Goal: Find specific page/section: Find specific page/section

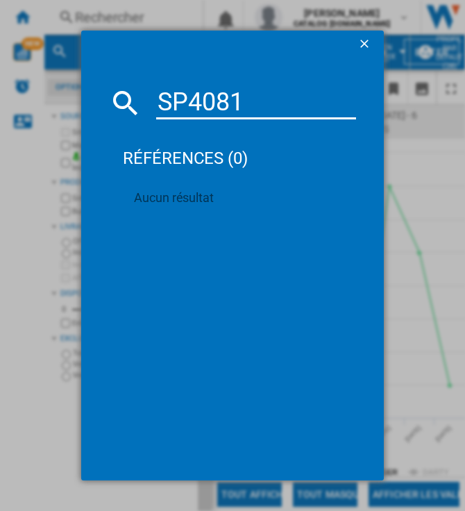
type input "SP408"
type input "8112P"
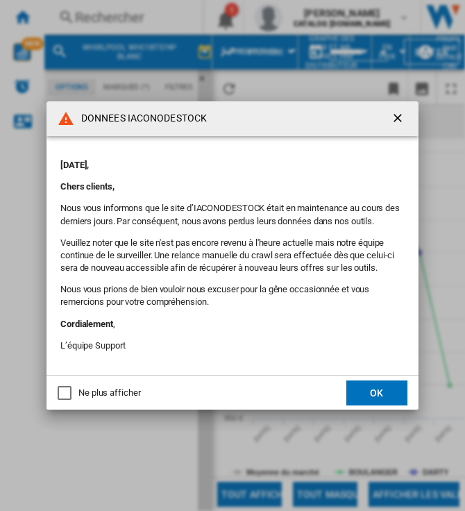
click at [379, 389] on button "OK" at bounding box center [376, 392] width 61 height 25
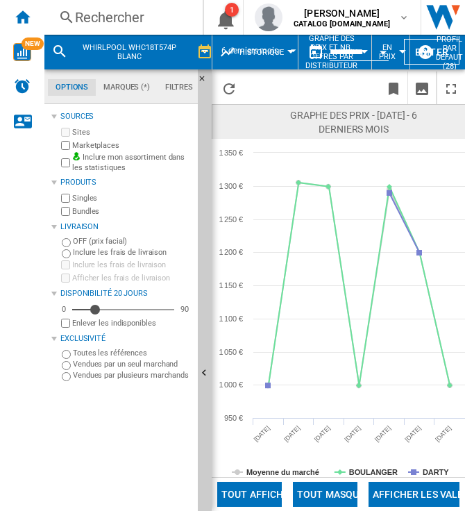
click at [98, 19] on div "Rechercher" at bounding box center [121, 17] width 92 height 19
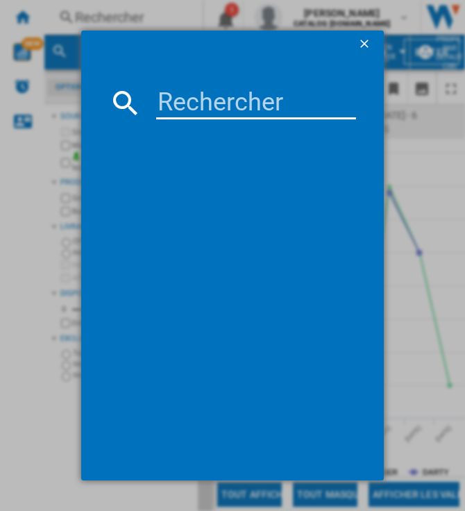
click at [223, 97] on input at bounding box center [256, 102] width 200 height 33
paste input "SP40 8112 P"
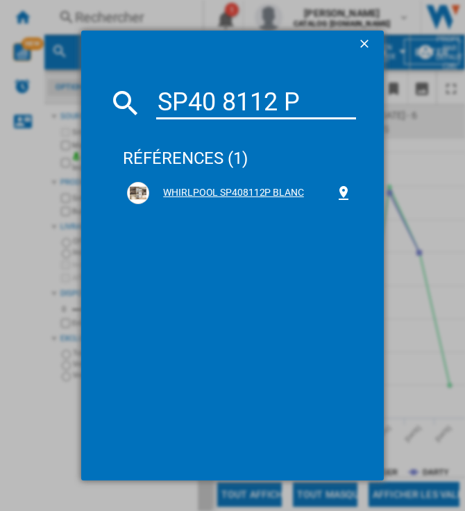
type input "SP40 8112 P"
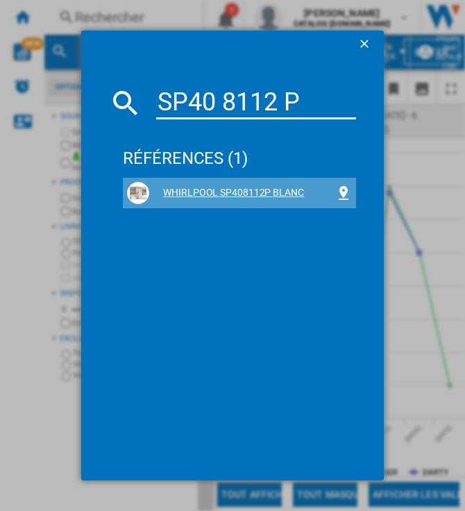
click at [208, 190] on div "WHIRLPOOL SP408112P BLANC" at bounding box center [242, 193] width 186 height 14
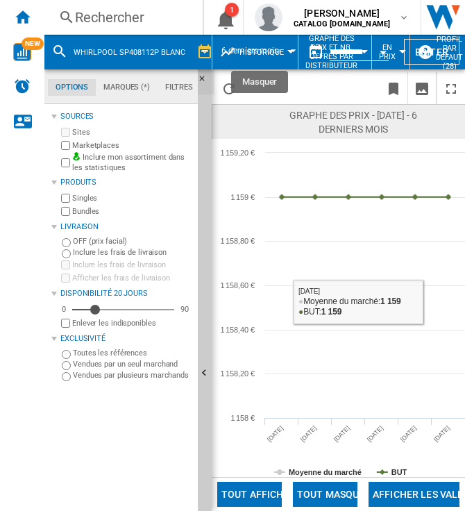
click at [200, 71] on button "Masquer" at bounding box center [206, 81] width 17 height 25
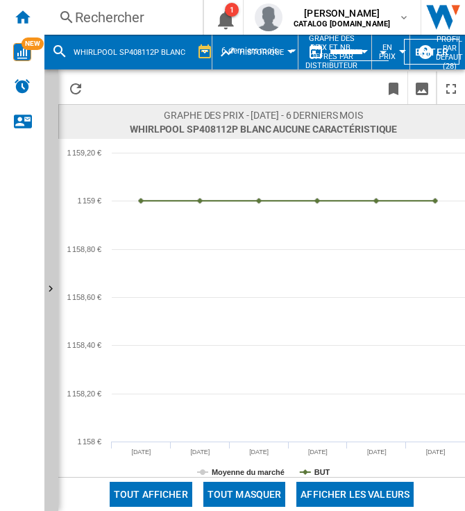
click at [124, 8] on div "Rechercher" at bounding box center [121, 17] width 92 height 19
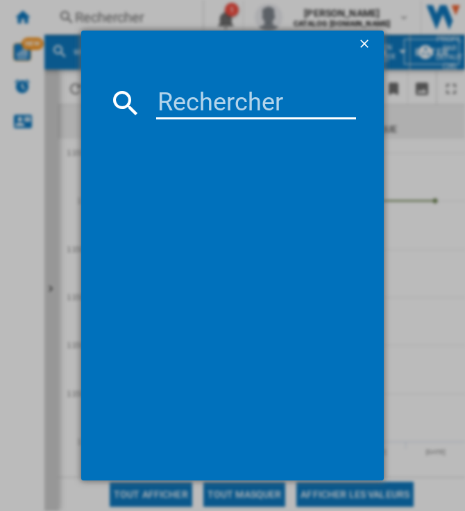
click at [196, 101] on input at bounding box center [256, 102] width 200 height 33
paste input "WHSP70T232P"
type input "WHSP70T232P"
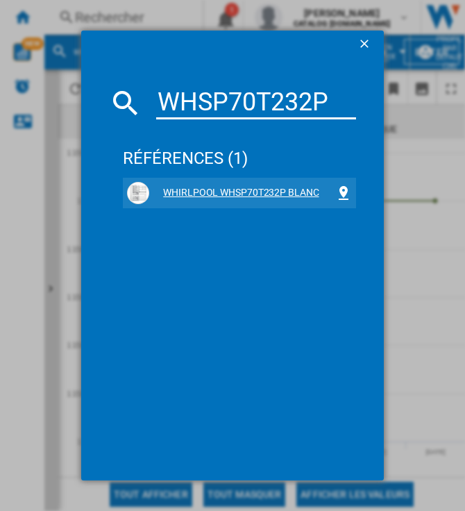
click at [194, 188] on div "WHIRLPOOL WHSP70T232P BLANC" at bounding box center [242, 193] width 186 height 14
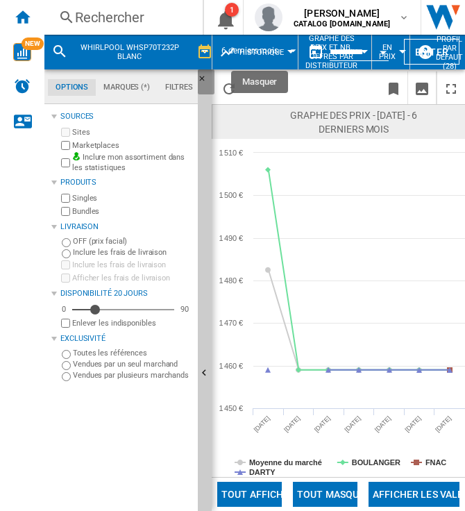
click at [203, 74] on button "Masquer" at bounding box center [206, 81] width 17 height 25
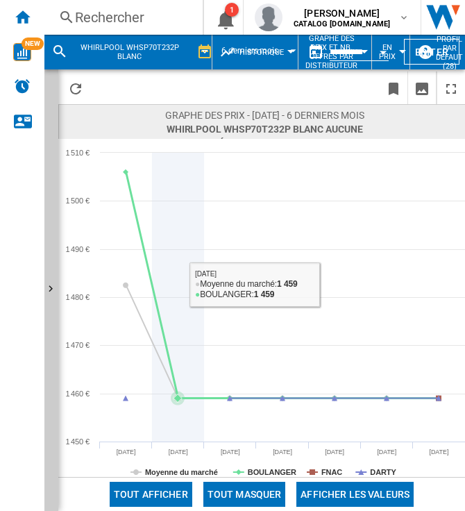
click at [178, 380] on icon at bounding box center [178, 297] width 0 height 289
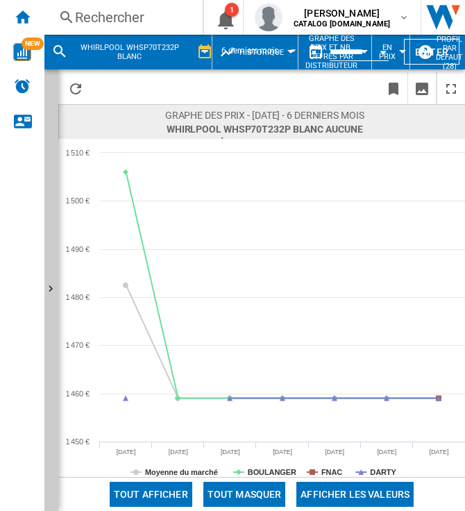
click at [139, 30] on div "Rechercher Rechercher 0 1 [PERSON_NAME] CATALOG [DOMAIN_NAME] CATALOG [DOMAIN_N…" at bounding box center [254, 17] width 420 height 35
click at [134, 26] on div "Rechercher" at bounding box center [121, 17] width 92 height 19
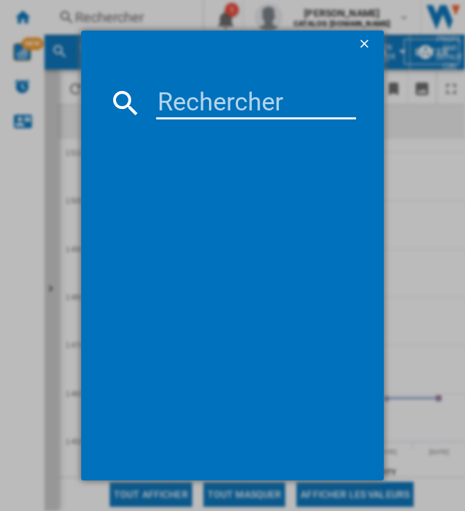
click at [200, 96] on input at bounding box center [256, 102] width 200 height 33
paste input "SP40 8112 P"
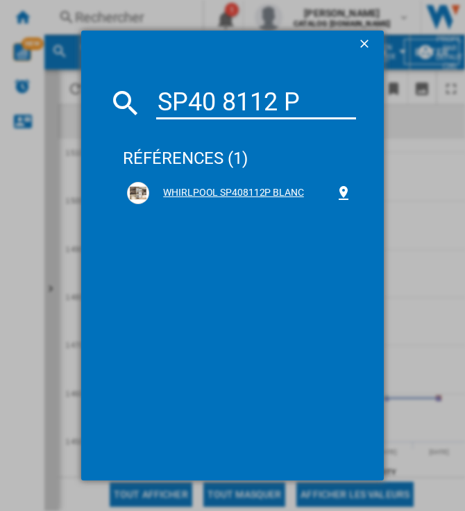
type input "SP40 8112 P"
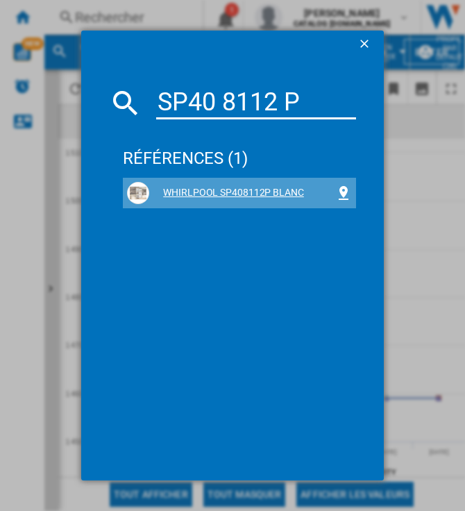
click at [228, 185] on div "WHIRLPOOL SP408112P BLANC" at bounding box center [239, 193] width 225 height 22
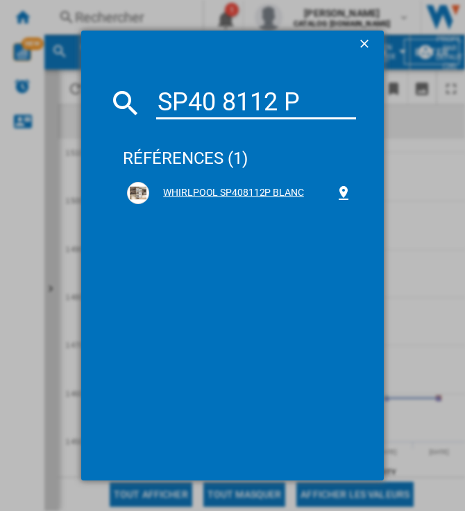
click at [236, 194] on div "WHIRLPOOL SP408112P BLANC" at bounding box center [242, 193] width 186 height 14
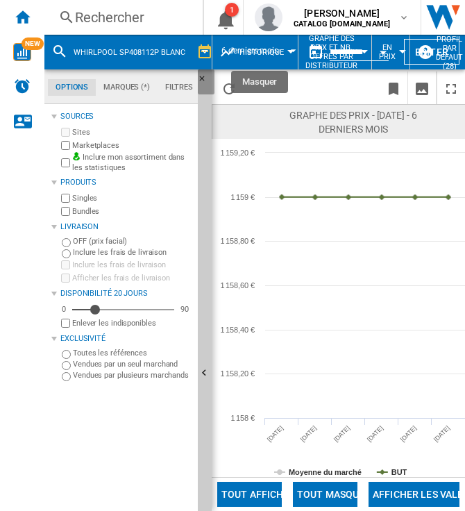
click at [202, 80] on ng-md-icon "Masquer" at bounding box center [206, 82] width 17 height 17
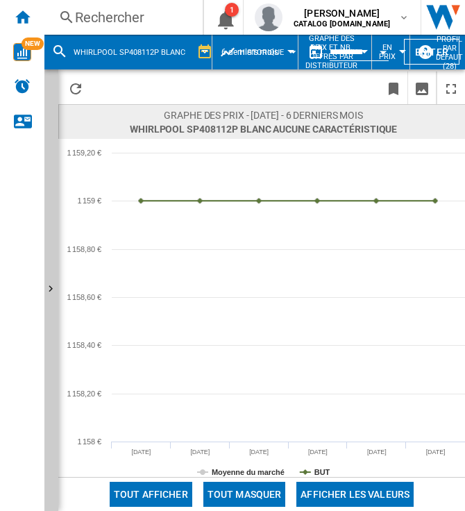
click at [221, 46] on span "6 derniers mois" at bounding box center [249, 52] width 57 height 12
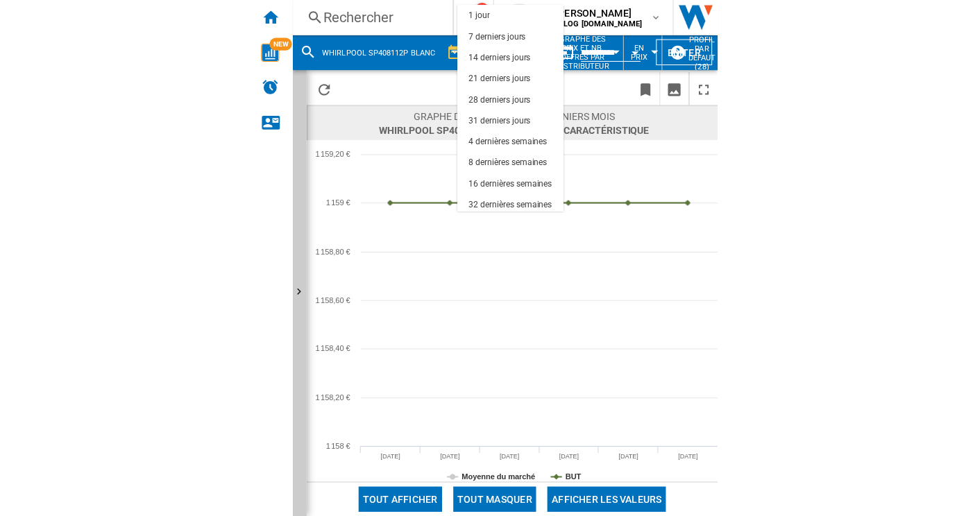
scroll to position [87, 0]
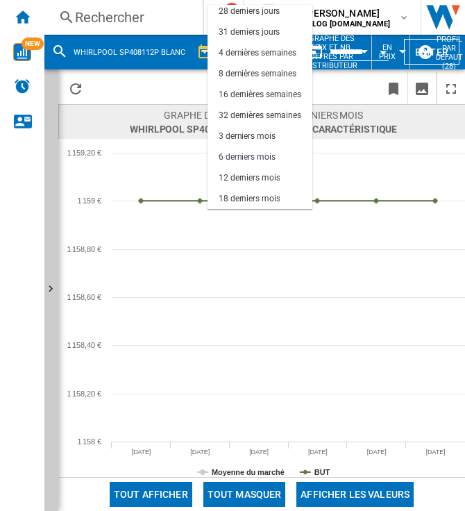
drag, startPoint x: 398, startPoint y: 265, endPoint x: 441, endPoint y: 189, distance: 87.0
click at [441, 189] on md-backdrop at bounding box center [232, 255] width 465 height 511
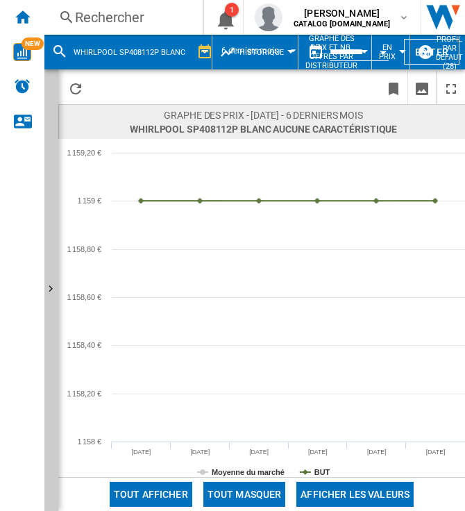
click at [132, 8] on div "Rechercher" at bounding box center [121, 17] width 92 height 19
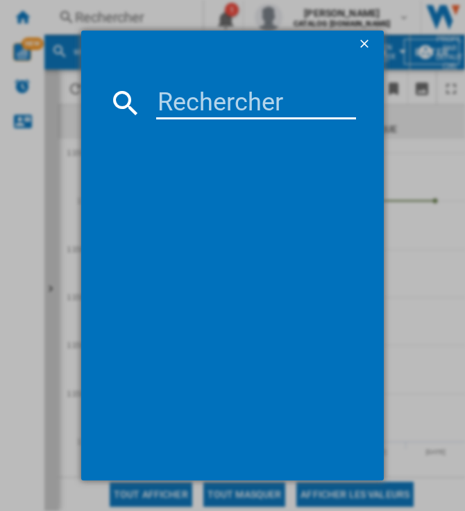
click at [212, 95] on input at bounding box center [256, 102] width 200 height 33
paste input "WHSP70T232P"
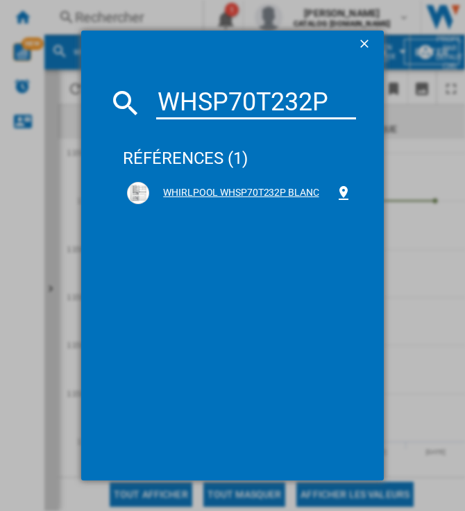
type input "WHSP70T232P"
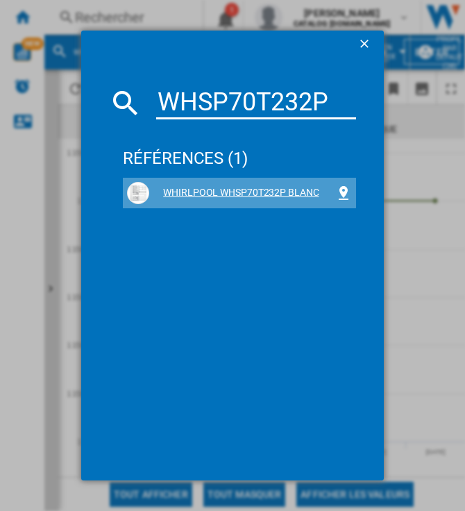
click at [232, 192] on div "WHIRLPOOL WHSP70T232P BLANC" at bounding box center [242, 193] width 186 height 14
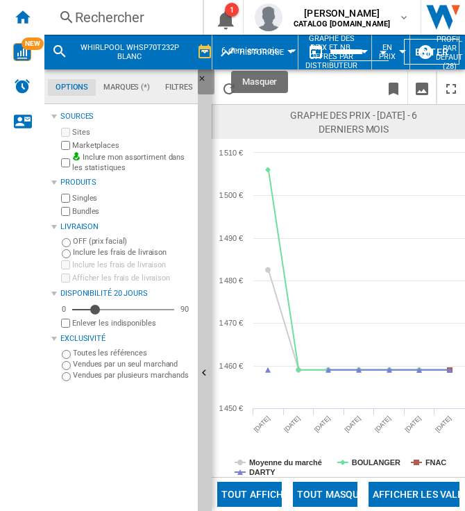
click at [201, 76] on ng-md-icon "Masquer" at bounding box center [206, 82] width 17 height 17
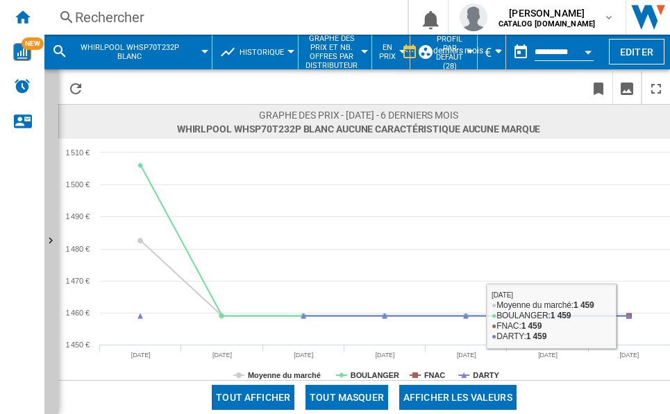
click at [122, 16] on div "Rechercher" at bounding box center [223, 17] width 296 height 19
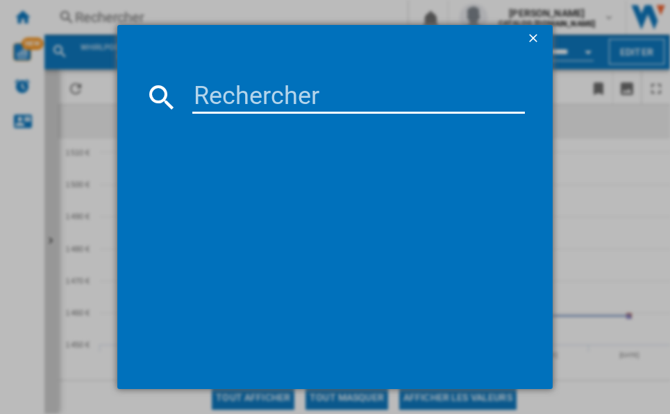
click at [258, 84] on input at bounding box center [358, 96] width 332 height 33
paste input "WHC18D011A2FR"
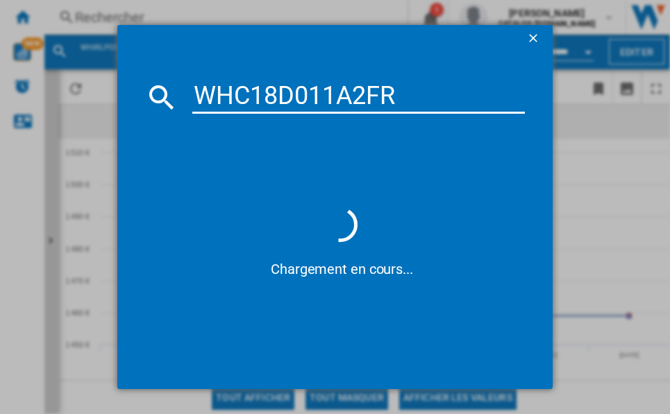
click at [258, 84] on input "WHC18D011A2FR" at bounding box center [358, 96] width 332 height 33
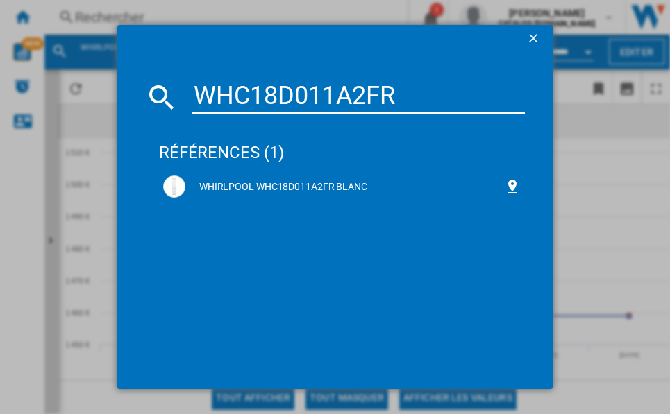
type input "WHC18D011A2FR"
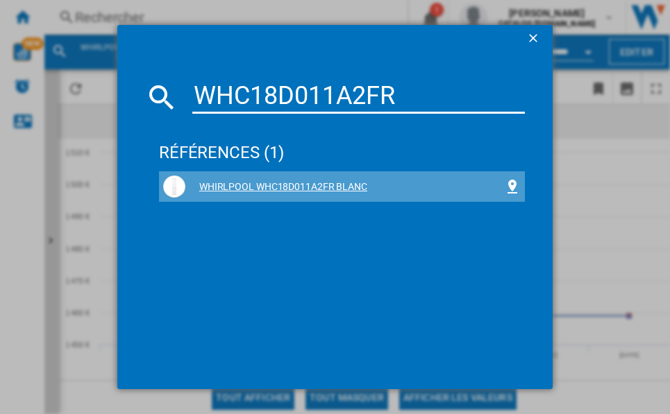
click at [289, 194] on div "WHIRLPOOL WHC18D011A2FR BLANC" at bounding box center [344, 187] width 318 height 14
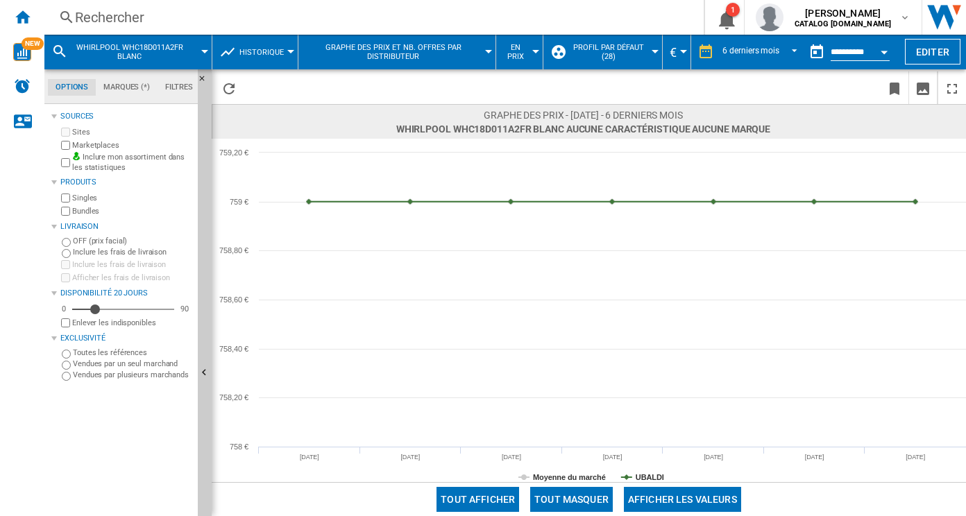
click at [156, 7] on div "Rechercher Rechercher 0 1 [PERSON_NAME] CATALOG [DOMAIN_NAME] CATALOG [DOMAIN_N…" at bounding box center [504, 17] width 921 height 35
click at [125, 12] on div "Rechercher" at bounding box center [371, 17] width 593 height 19
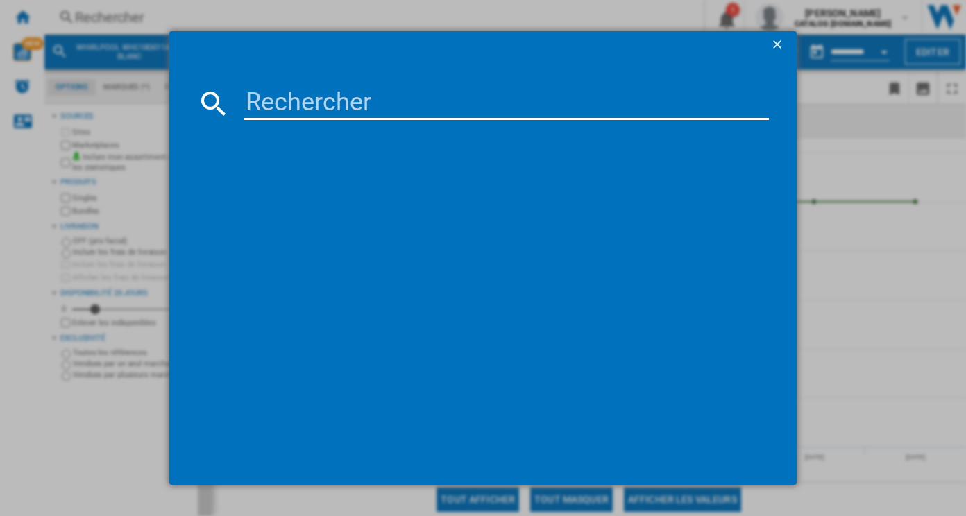
click at [291, 119] on input at bounding box center [506, 103] width 525 height 33
paste input "WHC18D041C1"
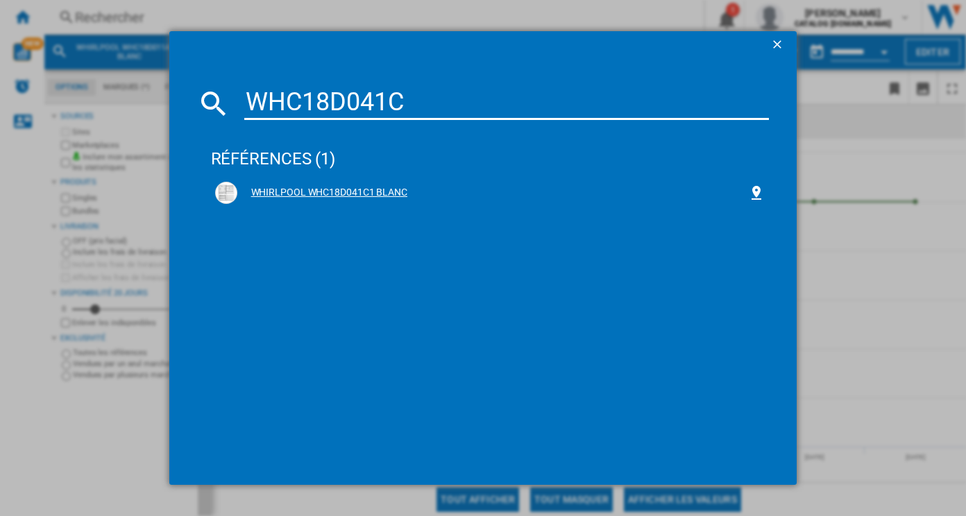
type input "WHC18D041C"
click at [372, 190] on div "WHIRLPOOL WHC18D041C1 BLANC" at bounding box center [492, 193] width 511 height 14
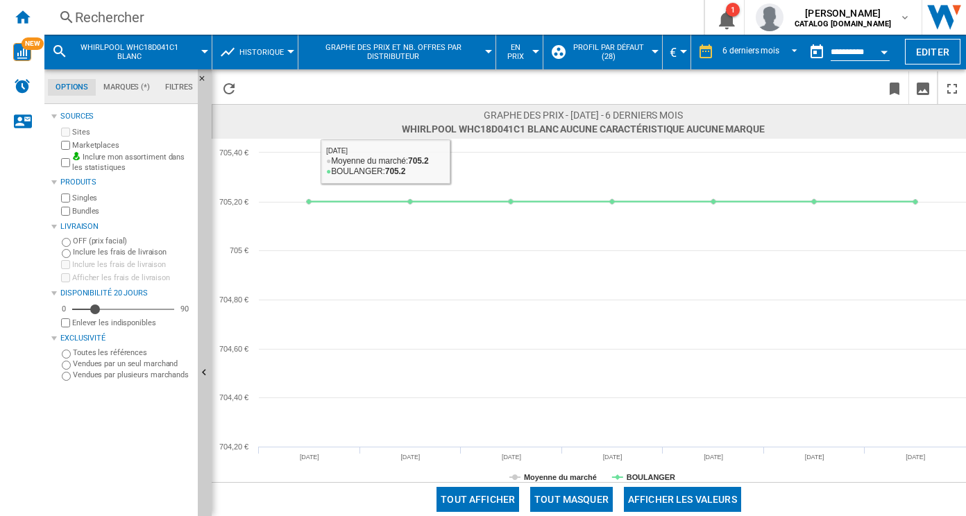
click at [116, 18] on div "Rechercher" at bounding box center [371, 17] width 593 height 19
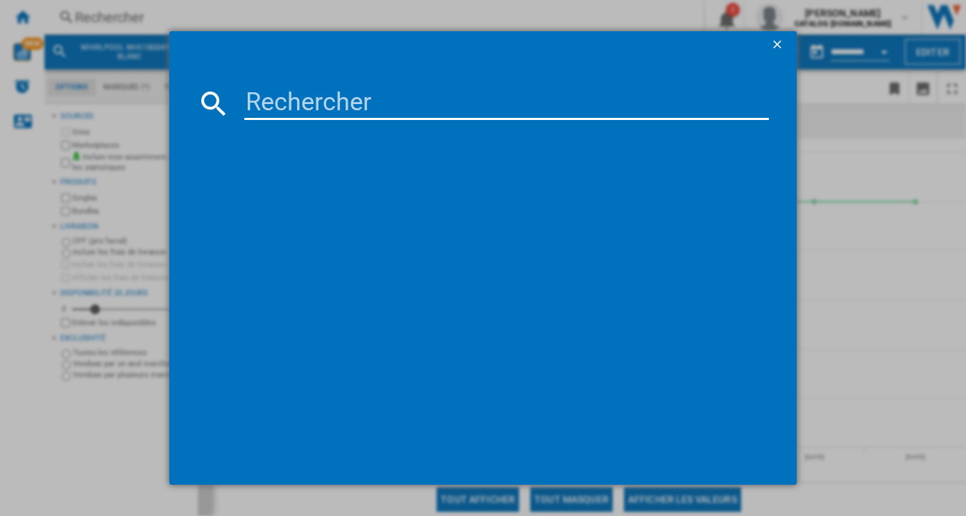
click at [272, 101] on input at bounding box center [506, 103] width 525 height 33
paste input "WHC18D041C1"
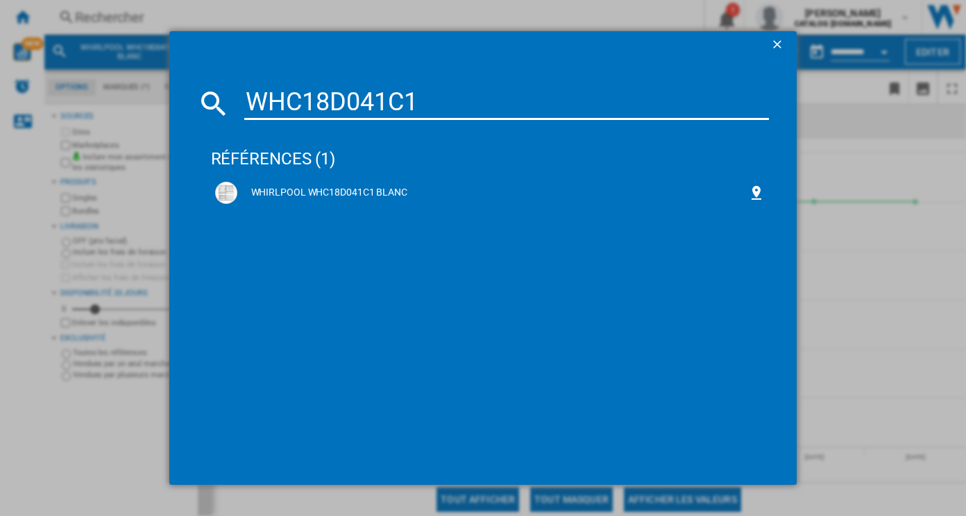
type input "WHC18D041C1"
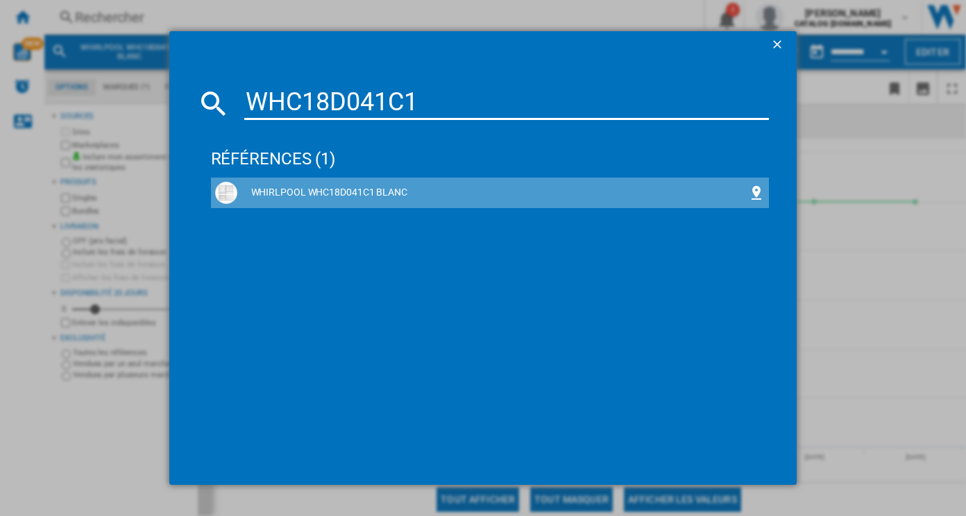
click at [342, 189] on div "WHIRLPOOL WHC18D041C1 BLANC" at bounding box center [492, 193] width 511 height 14
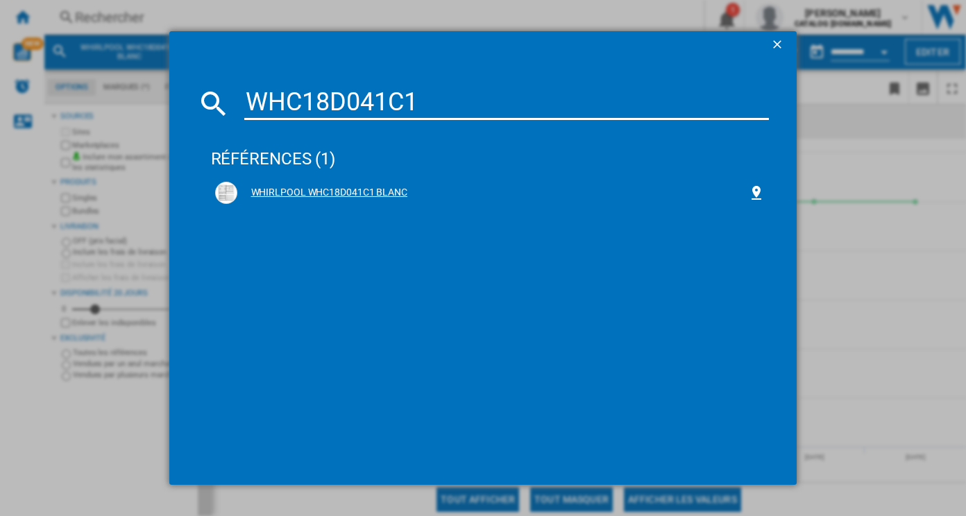
click at [266, 194] on div "WHIRLPOOL WHC18D041C1 BLANC" at bounding box center [492, 193] width 511 height 14
click at [464, 40] on ng-md-icon "getI18NText('BUTTONS.CLOSE_DIALOG')" at bounding box center [778, 45] width 17 height 17
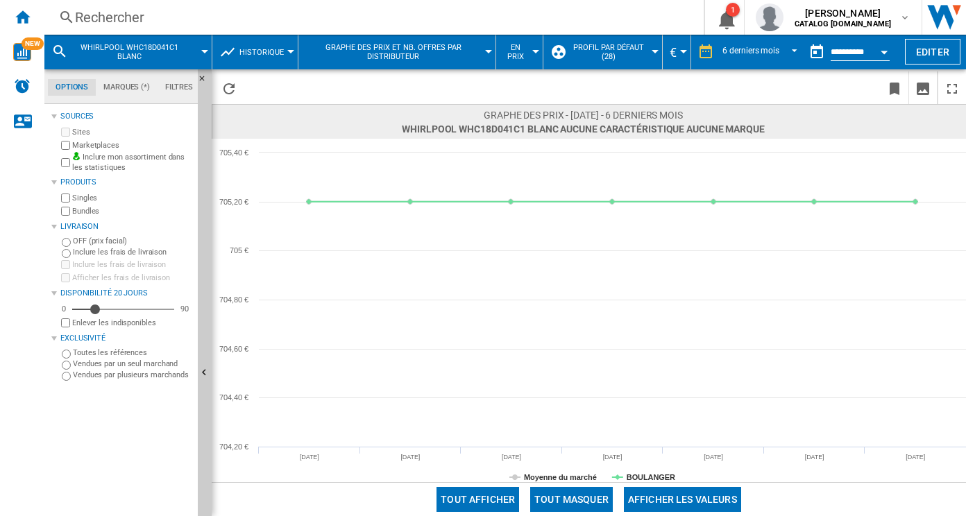
click at [207, 18] on div "Rechercher" at bounding box center [371, 17] width 593 height 19
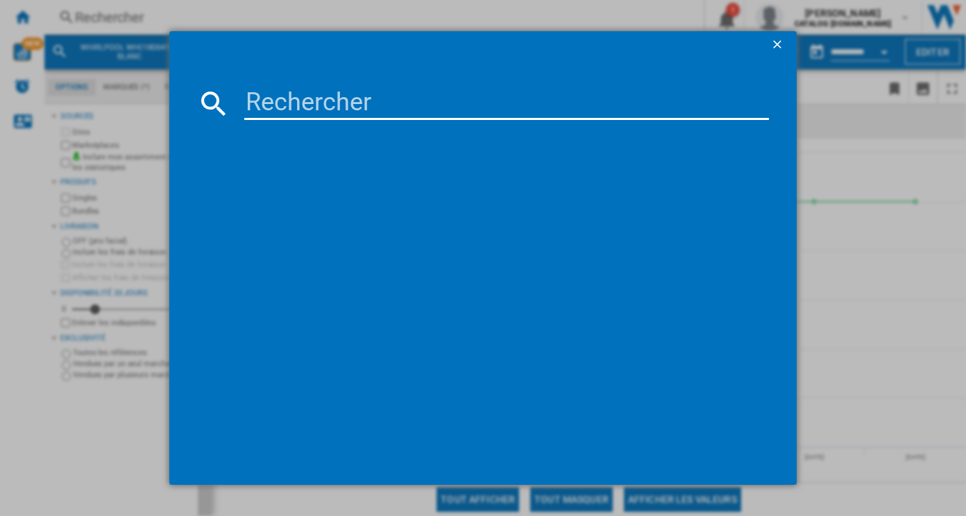
click at [290, 96] on input at bounding box center [506, 103] width 525 height 33
paste input "HBW7518DT"
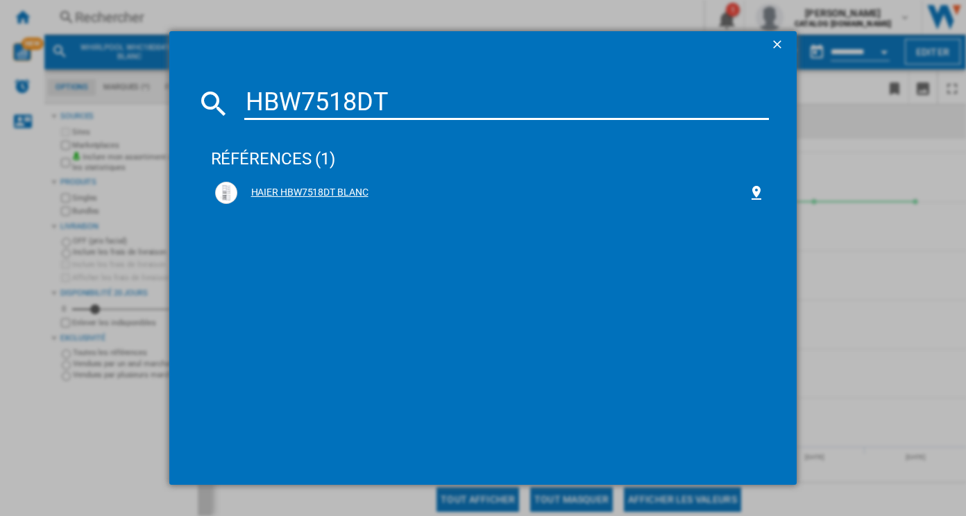
type input "HBW7518DT"
click at [352, 197] on div "HAIER HBW7518DT BLANC" at bounding box center [492, 193] width 511 height 14
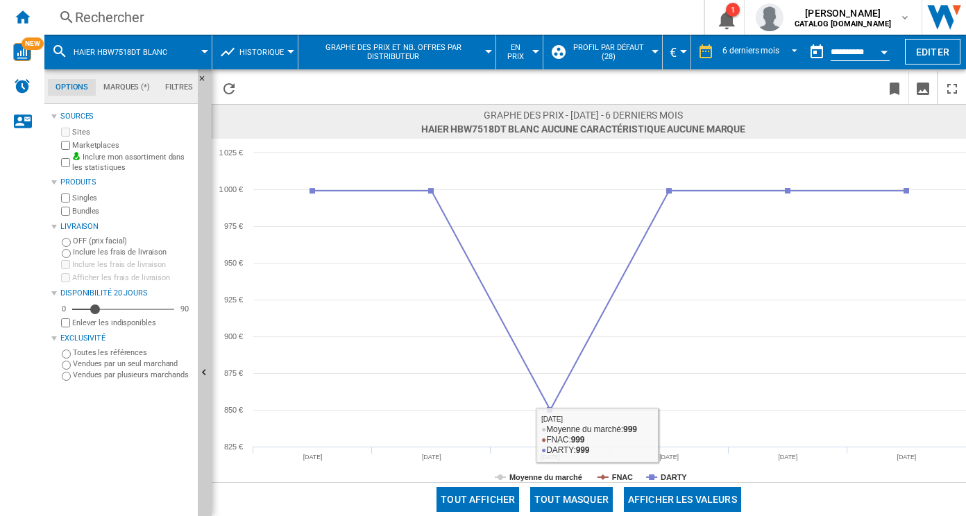
click at [464, 475] on rect at bounding box center [589, 310] width 754 height 343
click at [464, 475] on tspan "DARTY" at bounding box center [673, 477] width 26 height 8
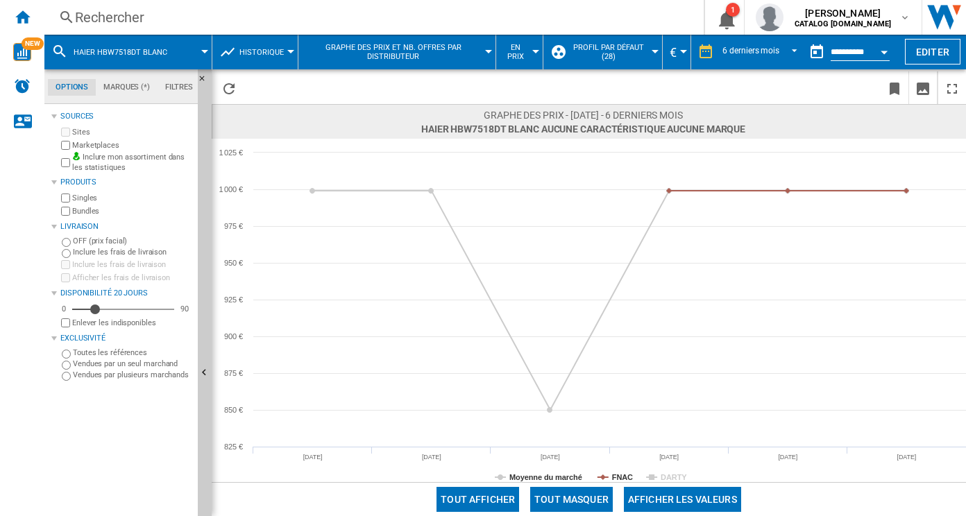
click at [464, 475] on tspan "DARTY" at bounding box center [673, 477] width 26 height 8
click at [464, 481] on tspan "FNAC" at bounding box center [622, 477] width 21 height 8
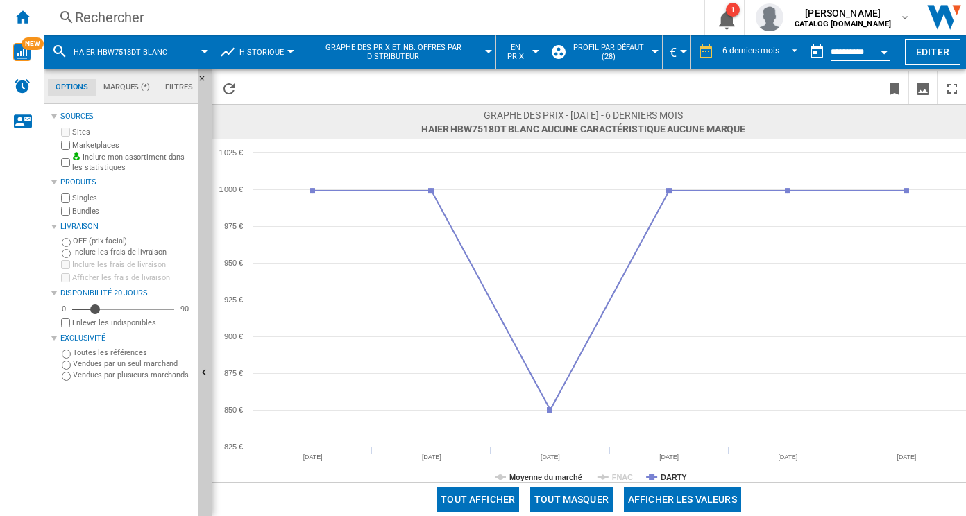
click at [464, 481] on tspan "FNAC" at bounding box center [622, 477] width 21 height 8
